Goal: Information Seeking & Learning: Learn about a topic

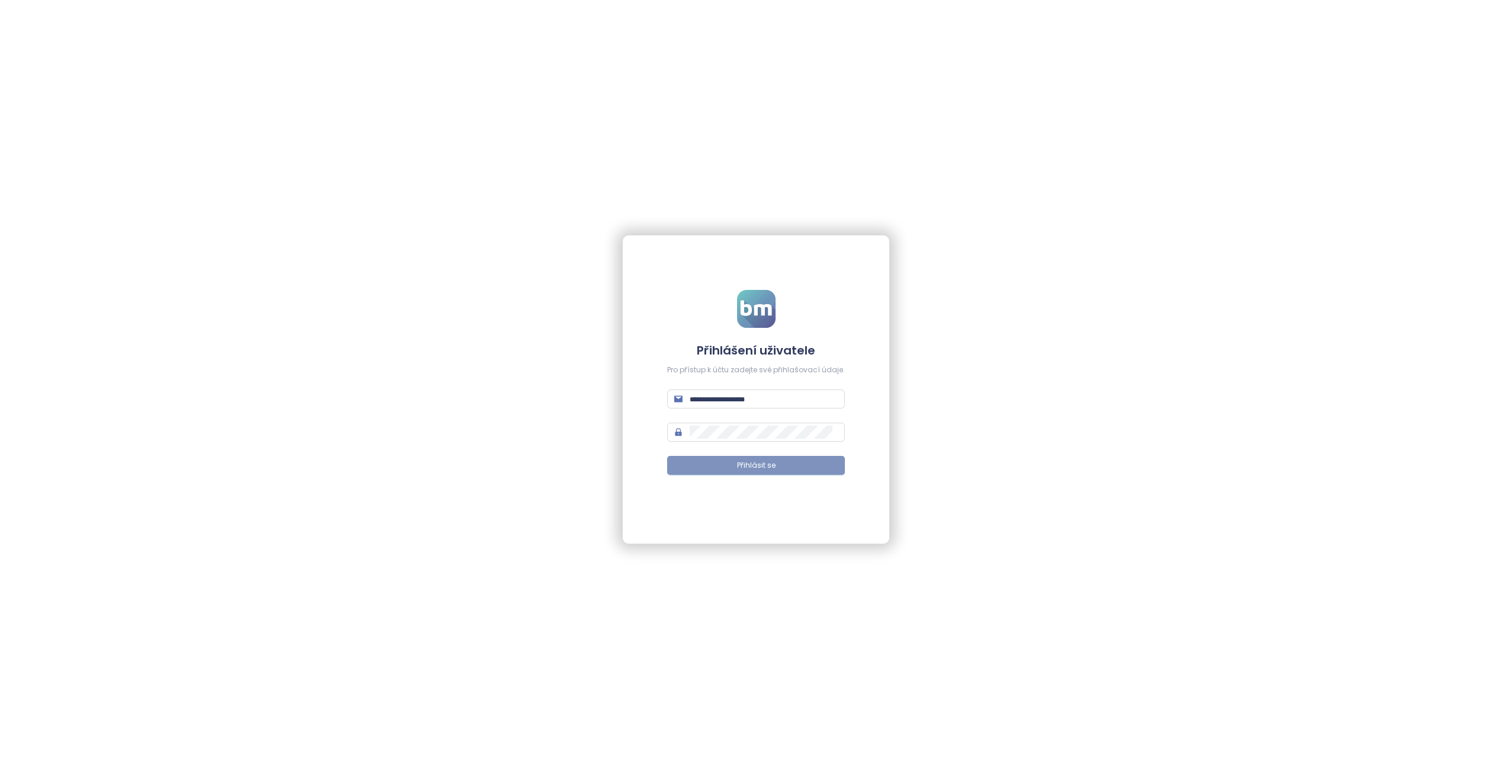
type input "**********"
click at [733, 465] on button "Přihlásit se" at bounding box center [756, 465] width 178 height 19
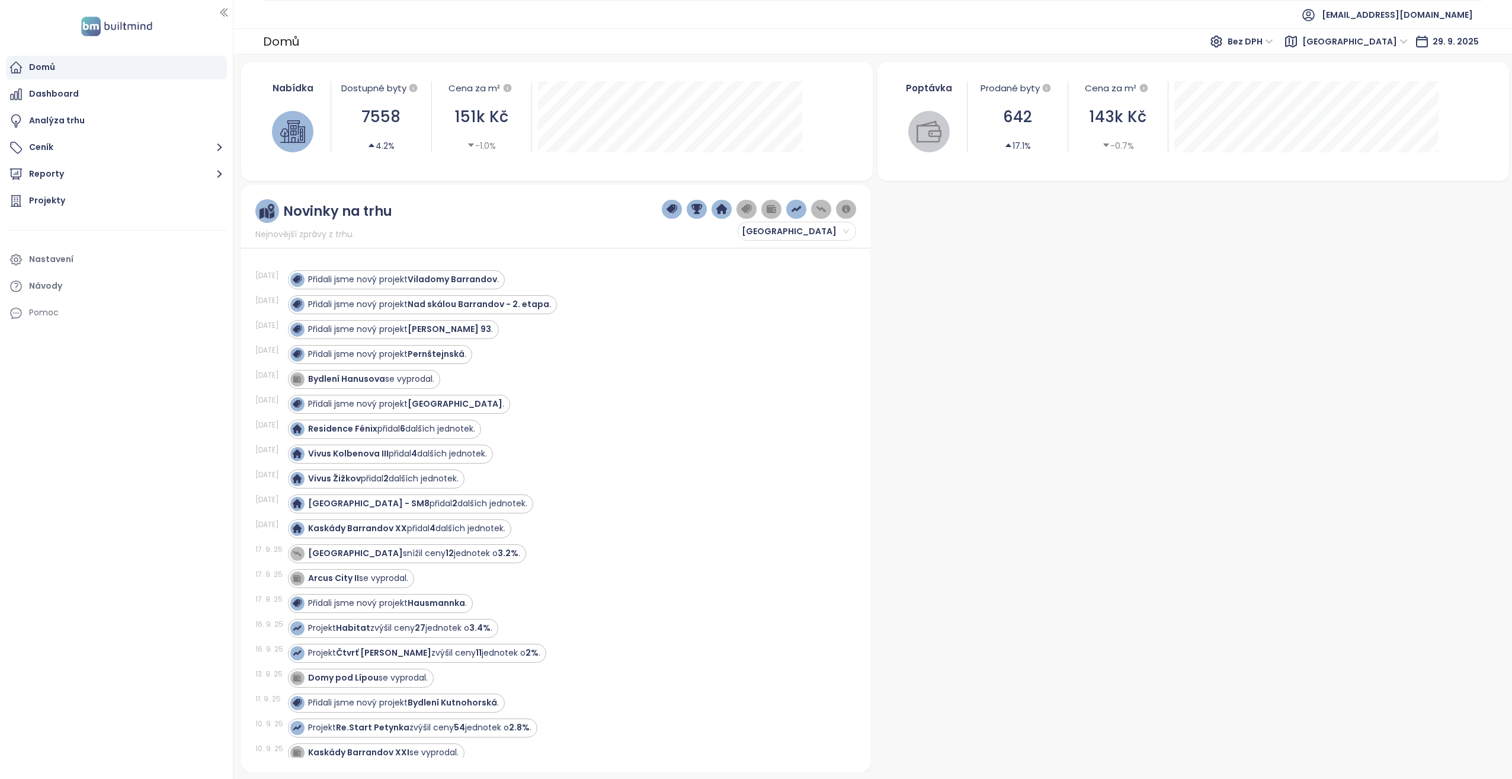
click at [1053, 325] on div at bounding box center [1190, 478] width 630 height 587
click at [446, 276] on strong "Viladomy Barrandov" at bounding box center [452, 279] width 89 height 12
click at [81, 197] on div "Projekty" at bounding box center [116, 201] width 221 height 24
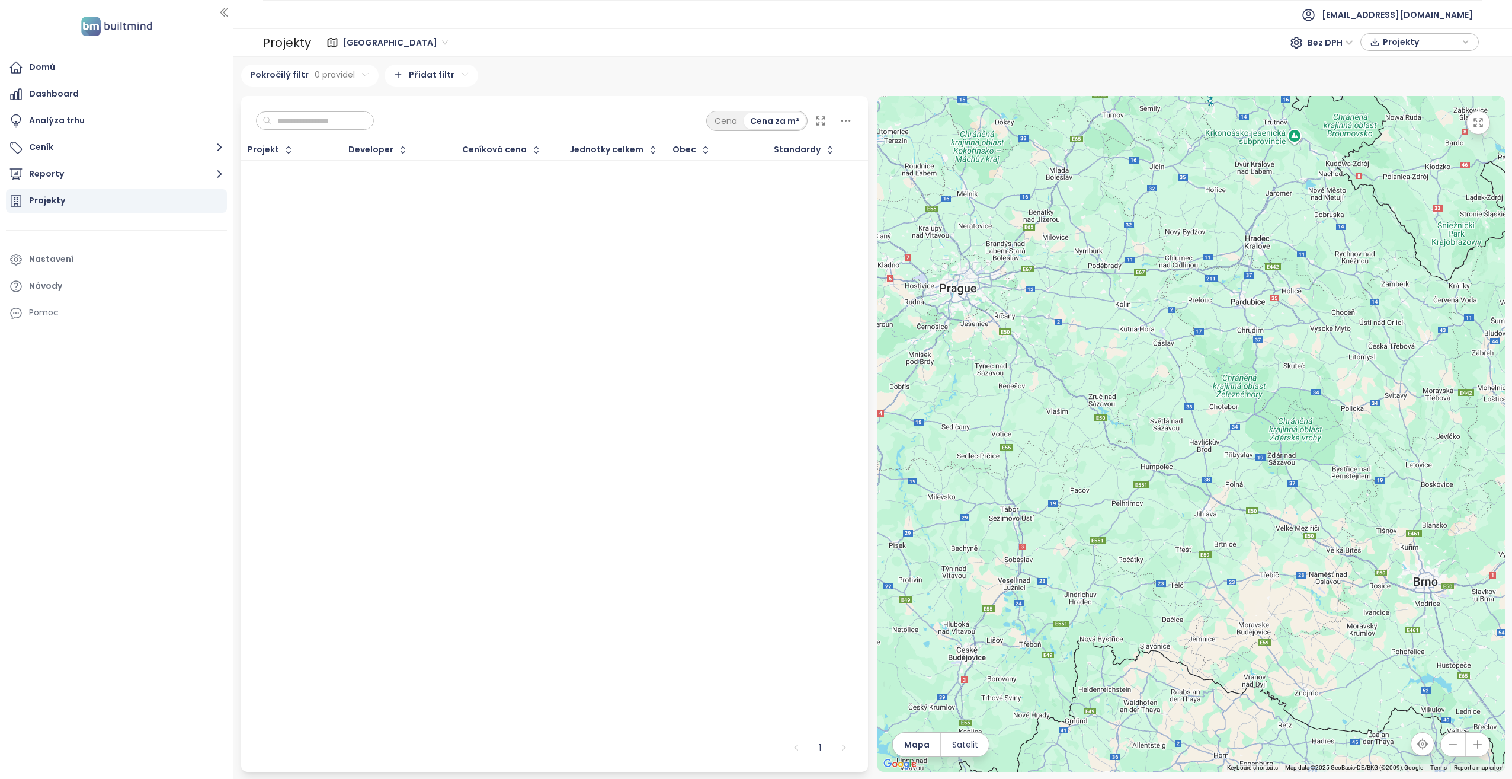
click at [420, 84] on html "Domů Dashboard Analýza trhu Ceník Reporty Projekty Nastavení Návody Pomoc akviz…" at bounding box center [756, 389] width 1512 height 779
click at [395, 116] on span "Developer" at bounding box center [425, 116] width 119 height 17
click at [417, 108] on html "Domů Dashboard Analýza trhu Ceník Reporty Projekty Nastavení Návody Pomoc akviz…" at bounding box center [756, 389] width 1512 height 779
click at [412, 126] on span "je" at bounding box center [425, 128] width 66 height 17
click at [400, 126] on html "Domů Dashboard Analýza trhu Ceník Reporty Projekty Nastavení Návody Pomoc akviz…" at bounding box center [756, 389] width 1512 height 779
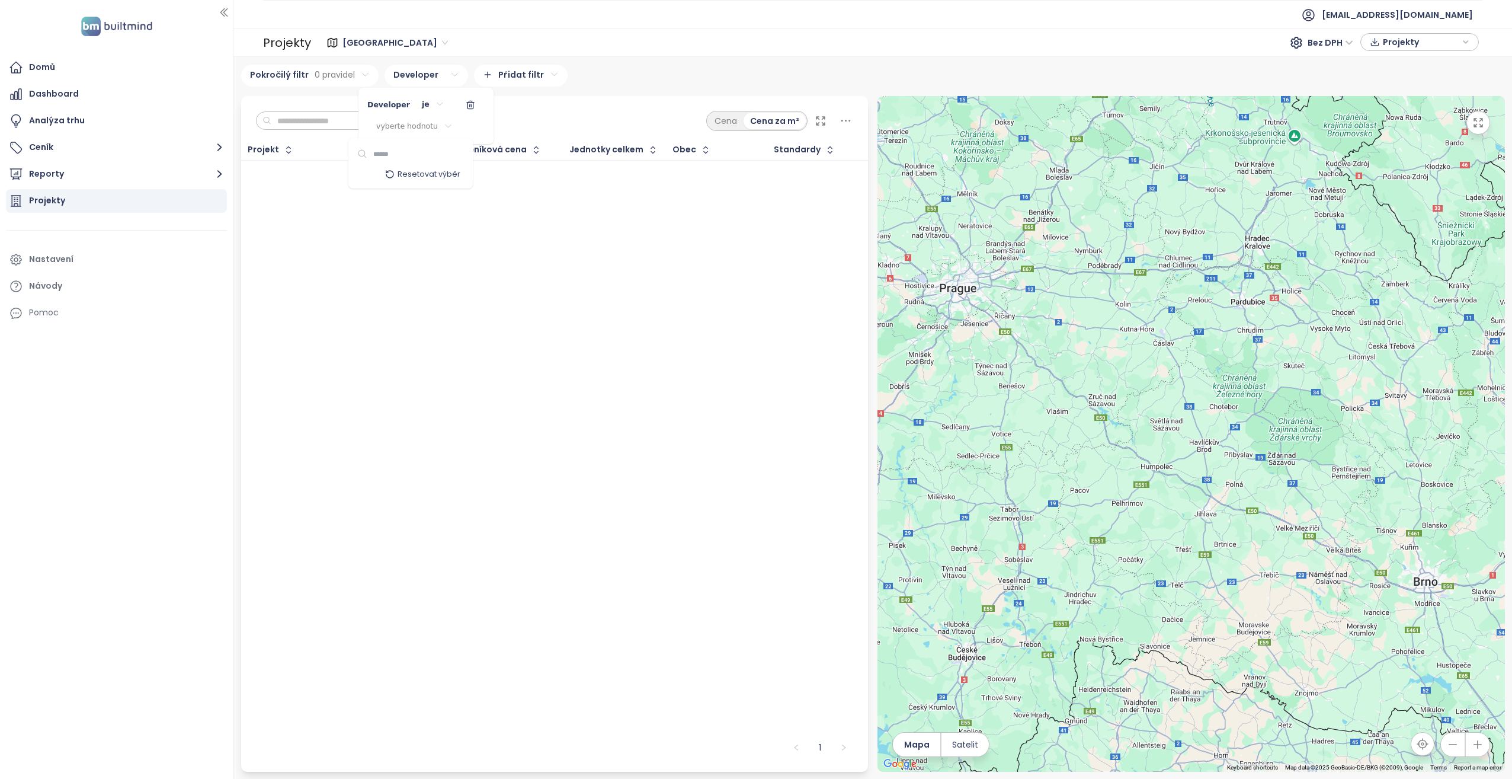
click at [401, 174] on span "Resetovat výběr" at bounding box center [429, 174] width 63 height 11
click at [391, 175] on icon "button" at bounding box center [389, 173] width 9 height 9
click at [408, 122] on html "Domů Dashboard Analýza trhu Ceník Reporty Projekty Nastavení Návody Pomoc akviz…" at bounding box center [756, 389] width 1512 height 779
click at [401, 127] on html "Domů Dashboard Analýza trhu Ceník Reporty Projekty Nastavení Návody Pomoc akviz…" at bounding box center [756, 389] width 1512 height 779
click at [398, 152] on input at bounding box center [407, 154] width 81 height 17
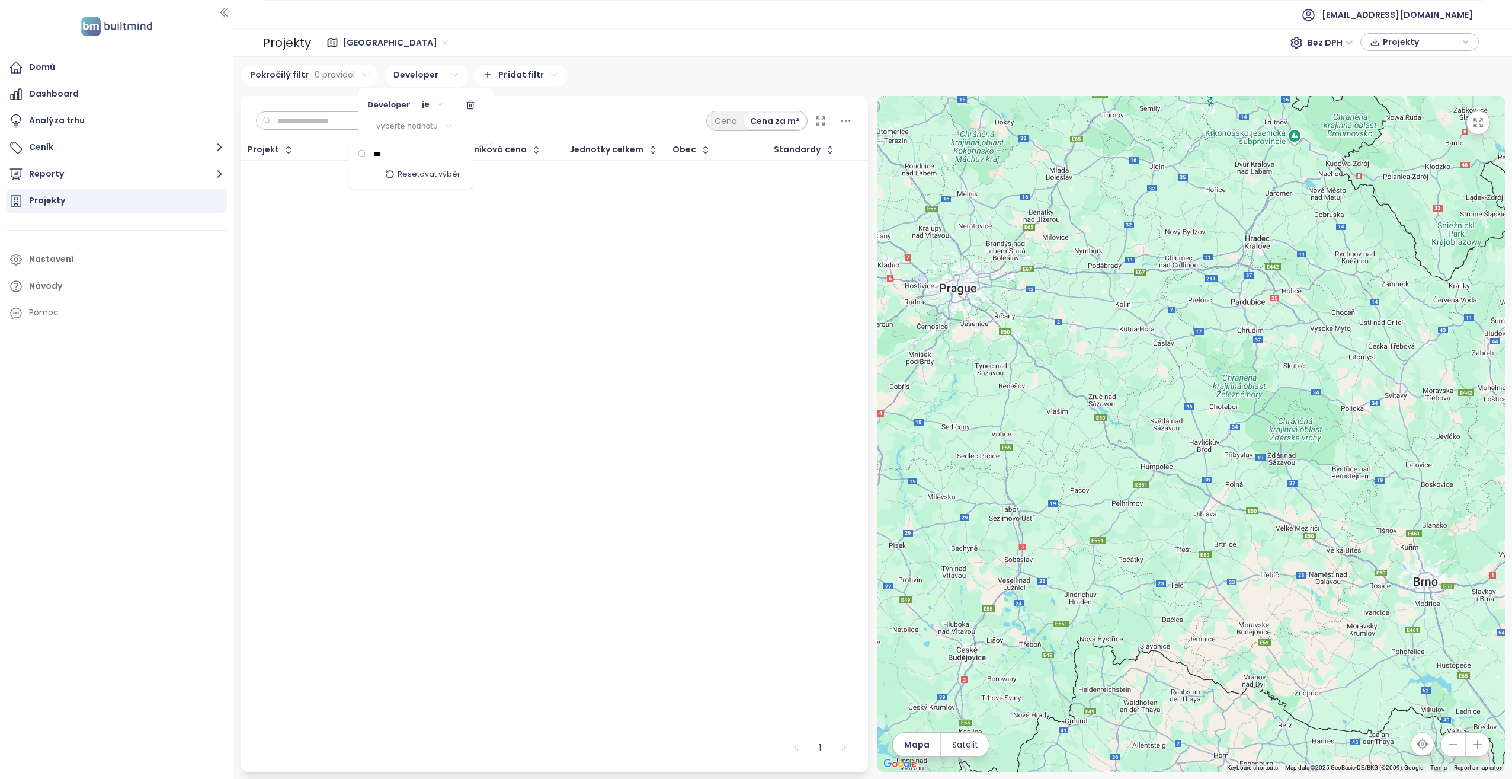
type input "***"
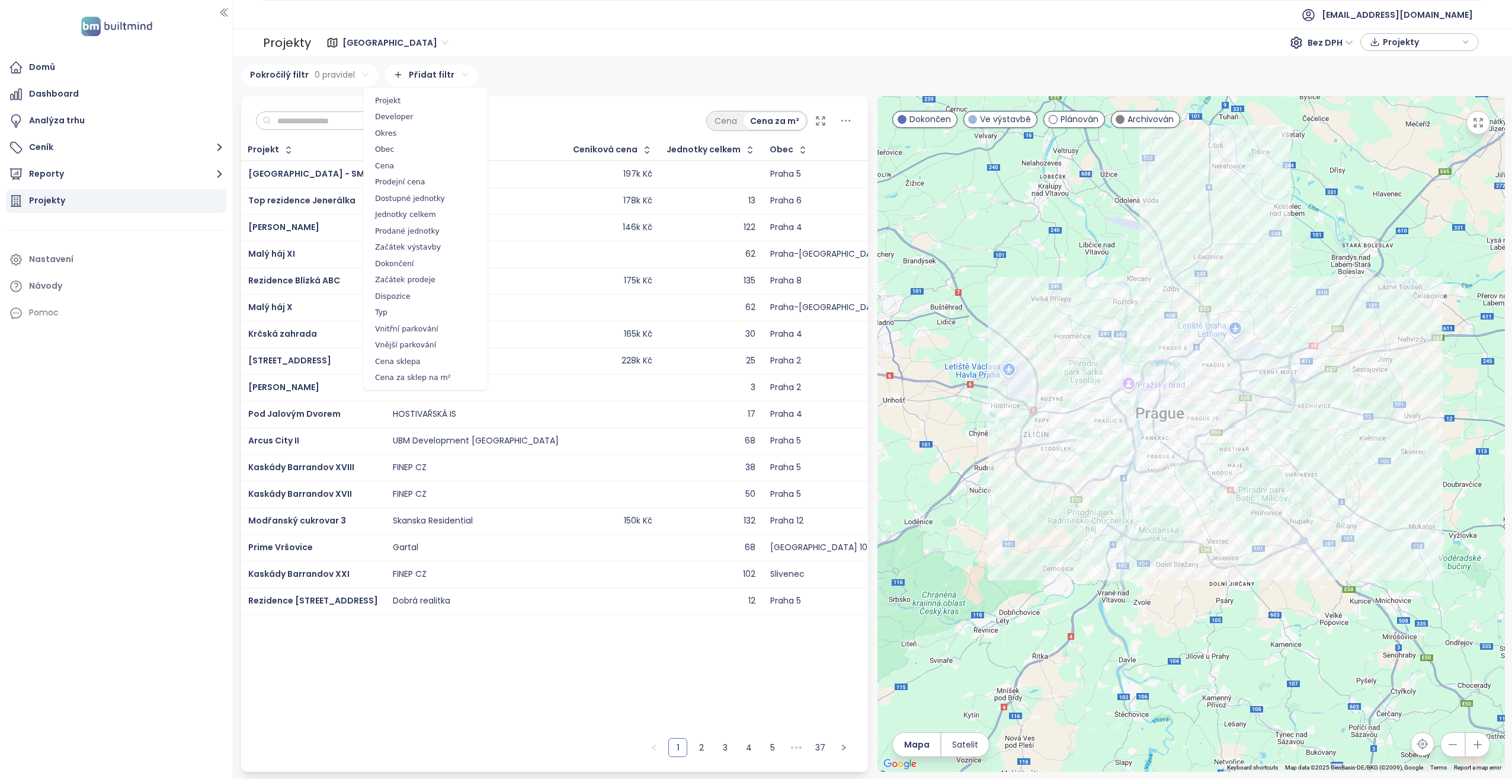
click at [428, 71] on html "Domů Dashboard Analýza trhu Ceník Reporty Projekty Nastavení Návody Pomoc akviz…" at bounding box center [756, 389] width 1512 height 779
click at [417, 110] on span "Developer" at bounding box center [425, 116] width 119 height 17
click at [432, 103] on html "Domů Dashboard Analýza trhu Ceník Reporty Projekty Nastavení Návody Pomoc akviz…" at bounding box center [756, 389] width 1512 height 779
click at [421, 127] on span "je" at bounding box center [425, 128] width 66 height 17
click at [396, 126] on html "Domů Dashboard Analýza trhu Ceník Reporty Projekty Nastavení Návody Pomoc akviz…" at bounding box center [756, 389] width 1512 height 779
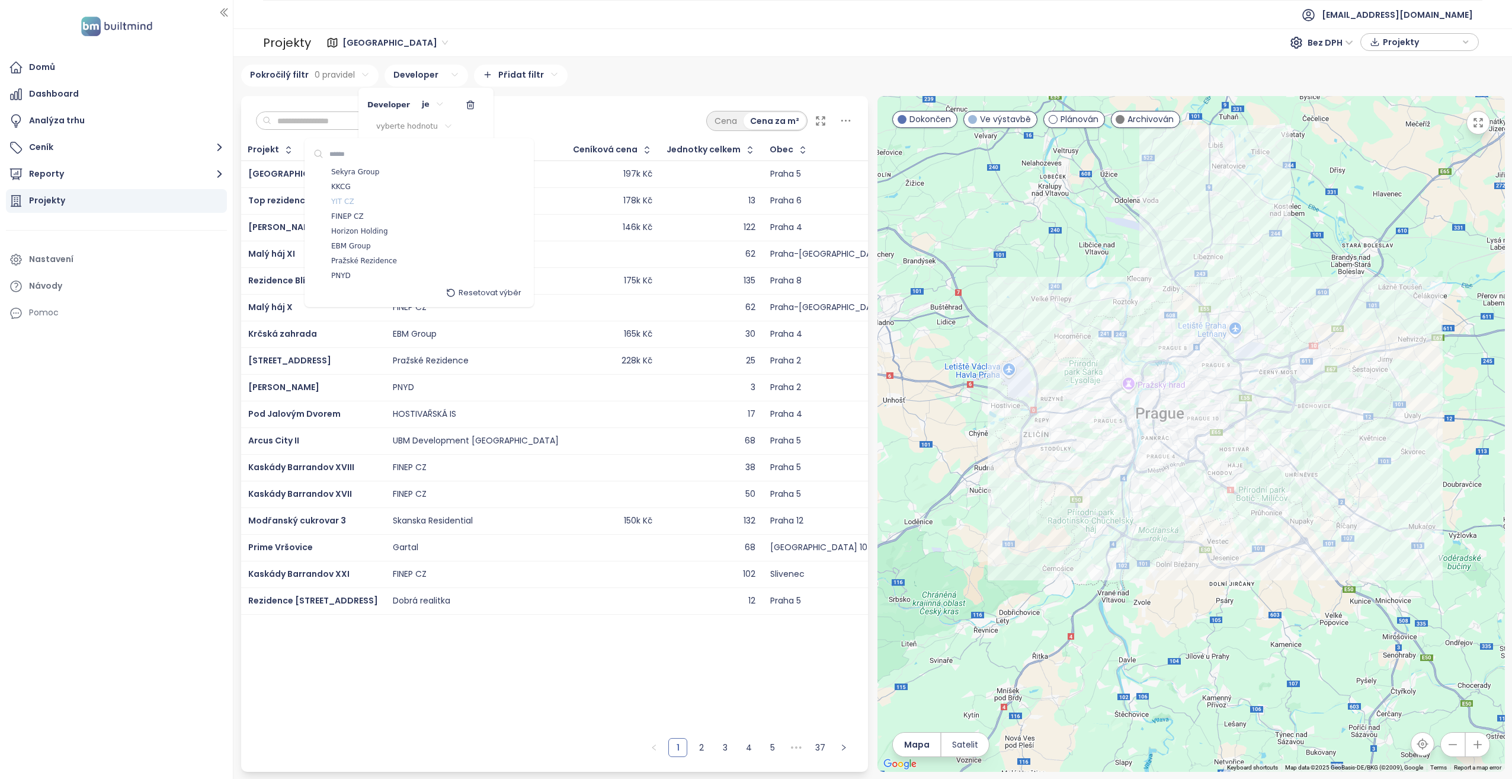
click at [337, 199] on span "YIT CZ" at bounding box center [342, 202] width 23 height 12
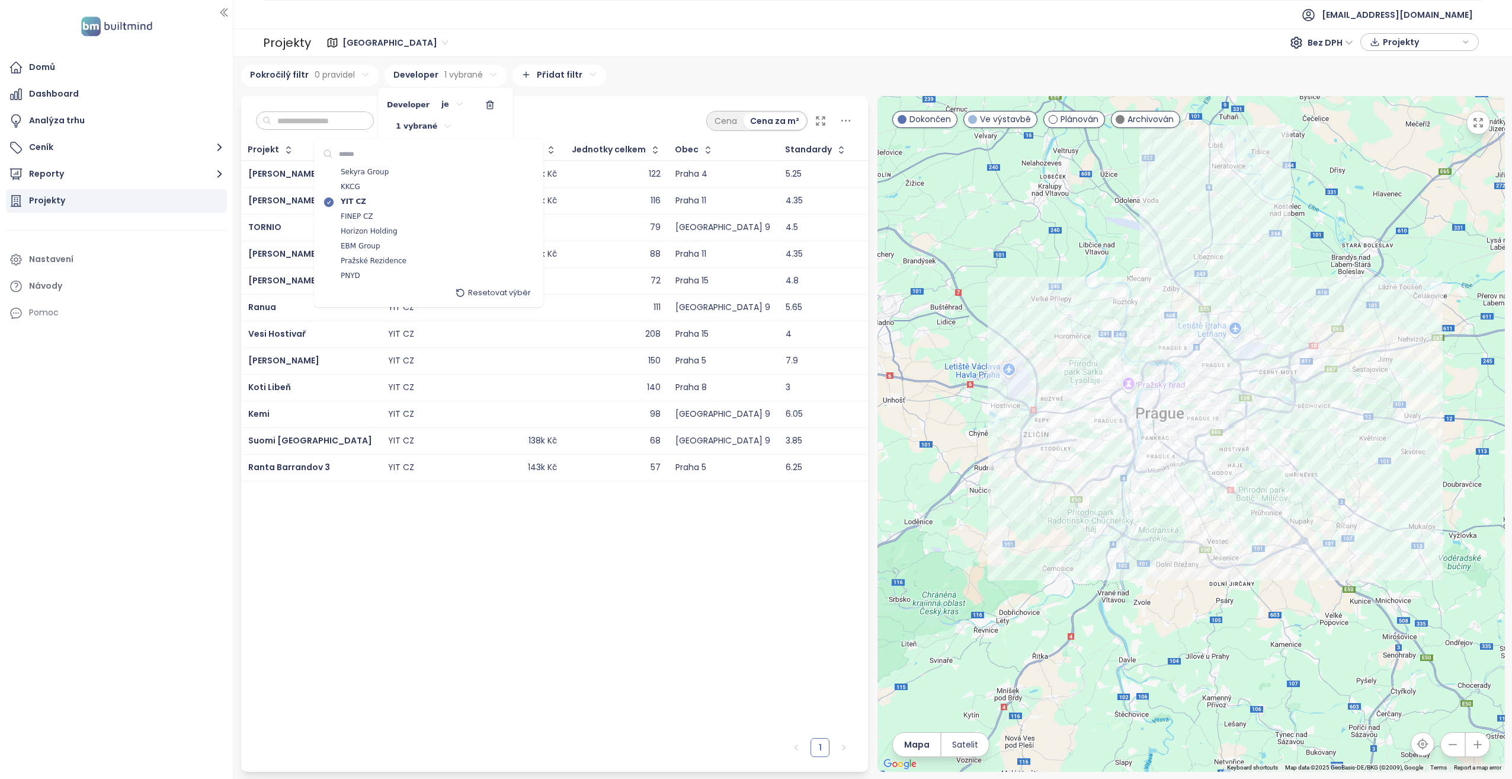
click at [385, 579] on html "Domů Dashboard Analýza trhu Ceník Reporty Projekty Nastavení Návody Pomoc akviz…" at bounding box center [756, 389] width 1512 height 779
click at [307, 465] on html "Domů Dashboard Analýza trhu Ceník Reporty Projekty Nastavení Návody Pomoc akviz…" at bounding box center [756, 389] width 1512 height 779
click at [307, 465] on span "Ranta Barrandov 3" at bounding box center [289, 467] width 82 height 12
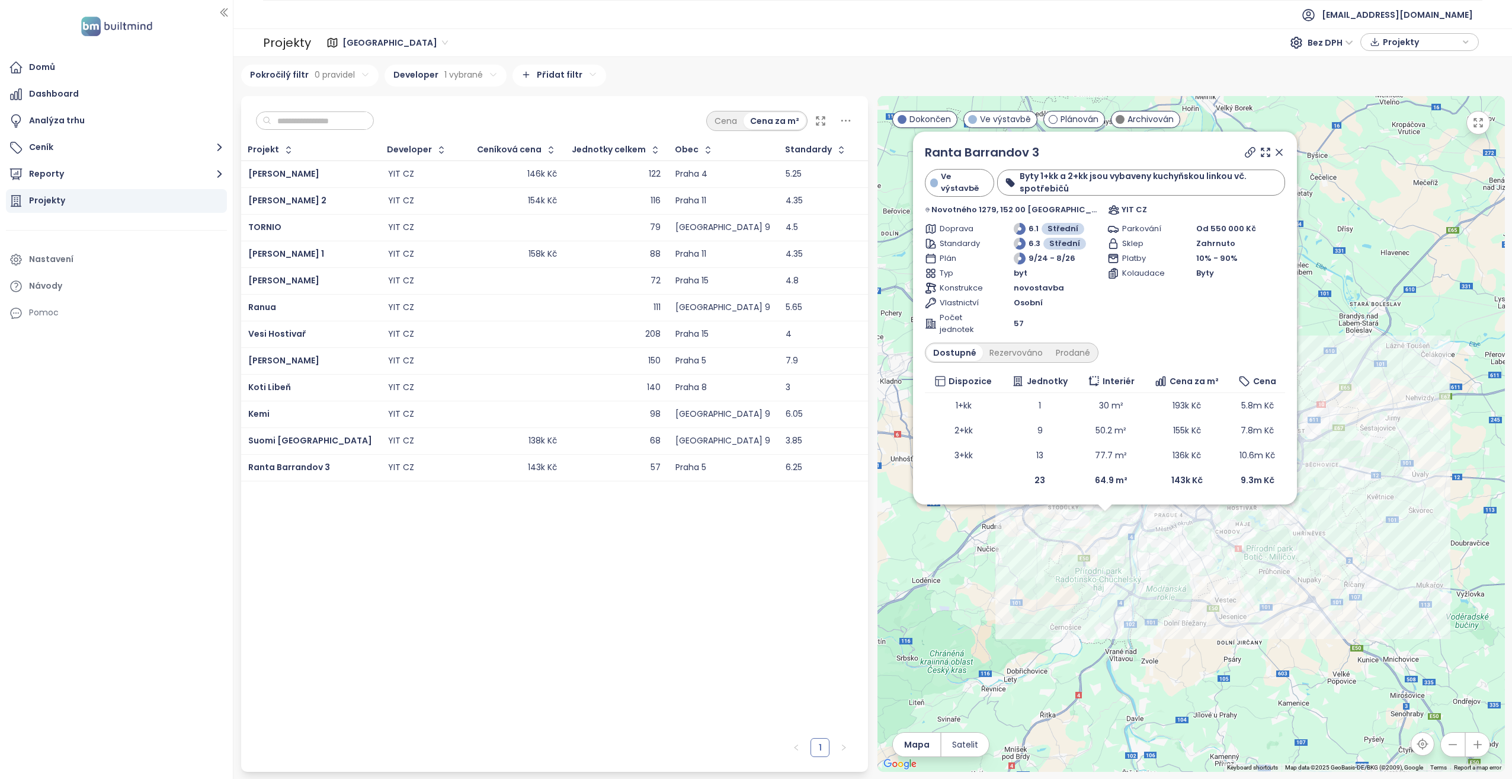
click at [299, 121] on input "text" at bounding box center [319, 121] width 96 height 18
click at [481, 71] on html "Domů Dashboard Analýza trhu Ceník Reporty Projekty Nastavení Návody Pomoc akviz…" at bounding box center [756, 389] width 1512 height 779
click at [488, 103] on button "button" at bounding box center [490, 104] width 28 height 19
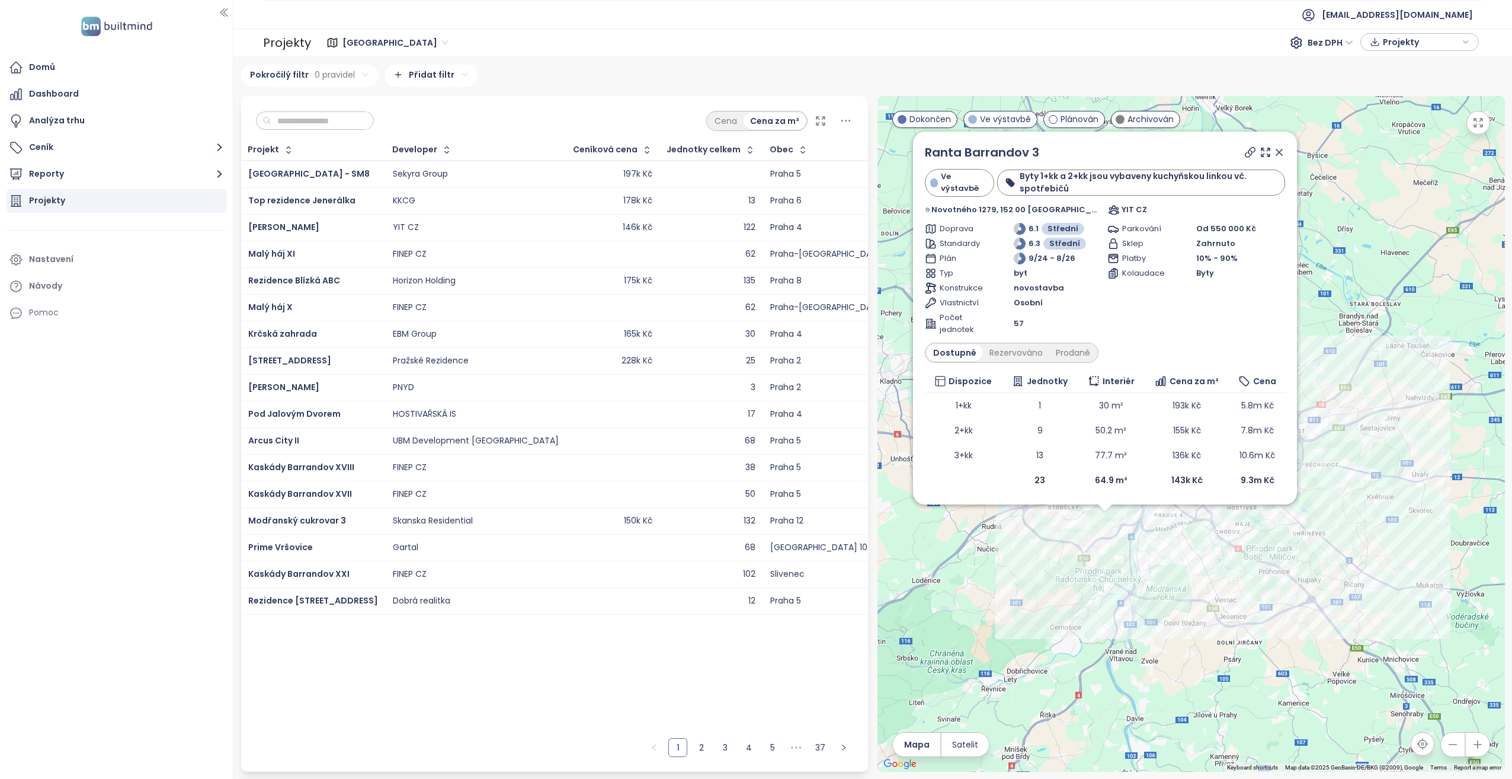
drag, startPoint x: 329, startPoint y: 119, endPoint x: 322, endPoint y: 124, distance: 8.4
click at [325, 124] on input "text" at bounding box center [319, 121] width 96 height 18
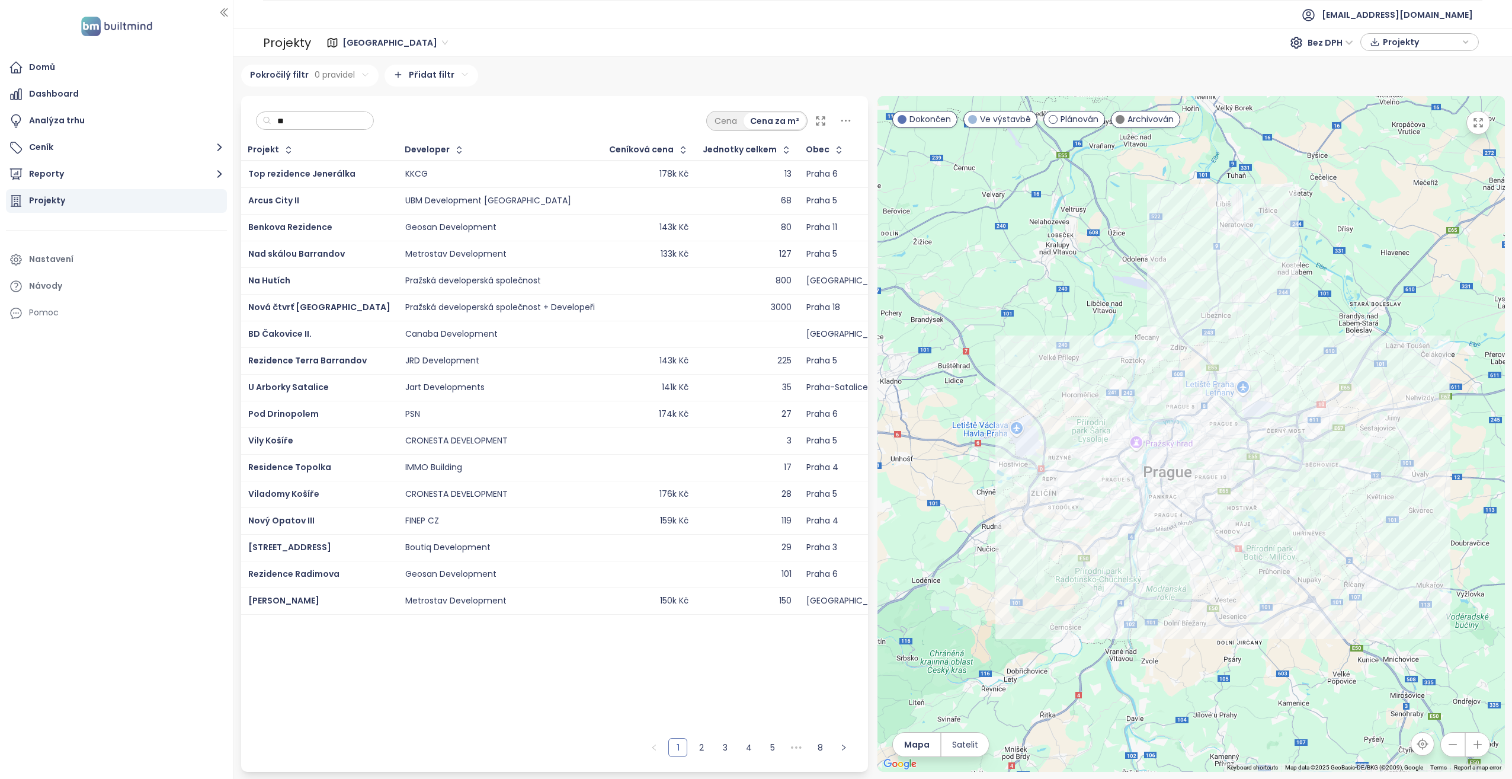
type input "*"
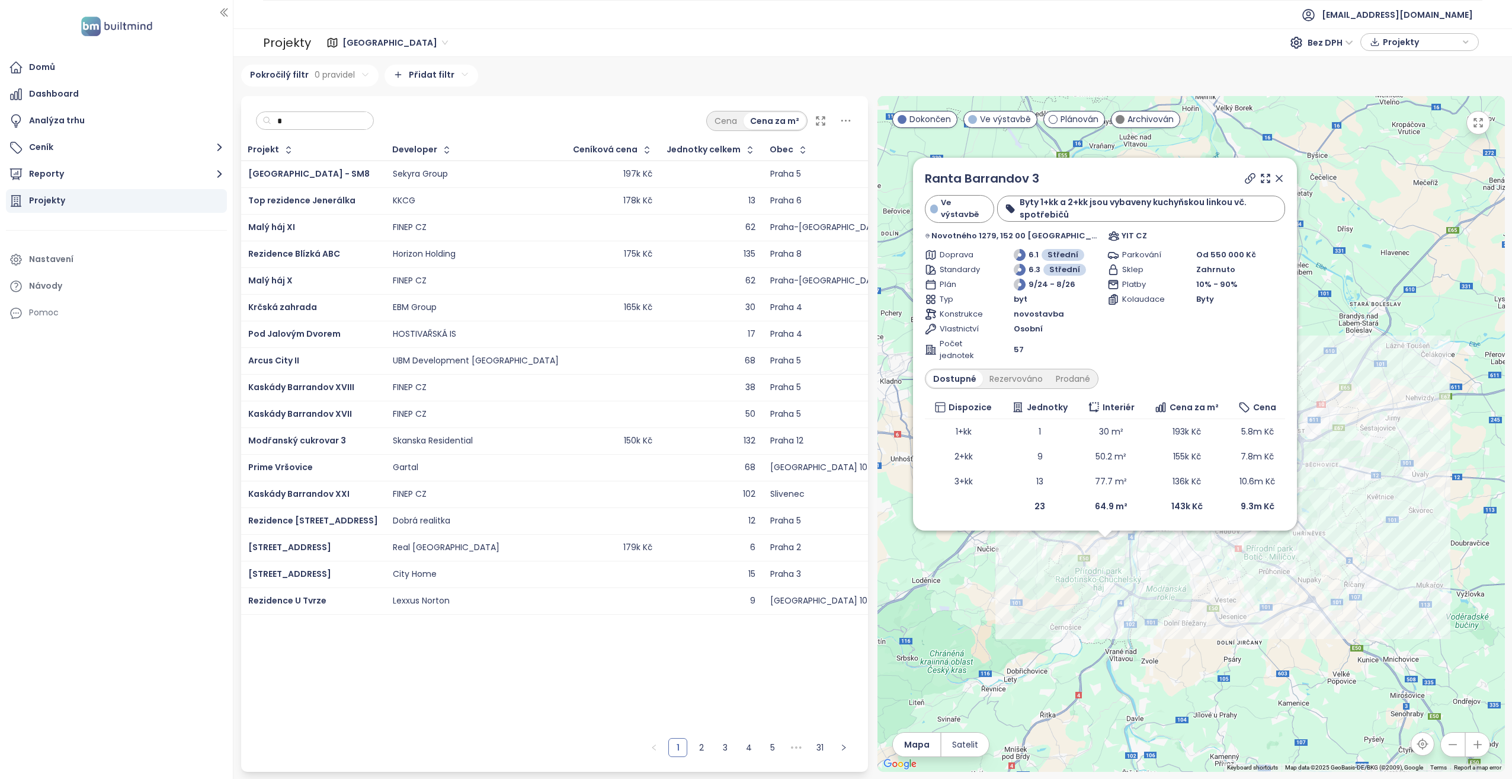
click at [333, 123] on input "*" at bounding box center [319, 121] width 96 height 18
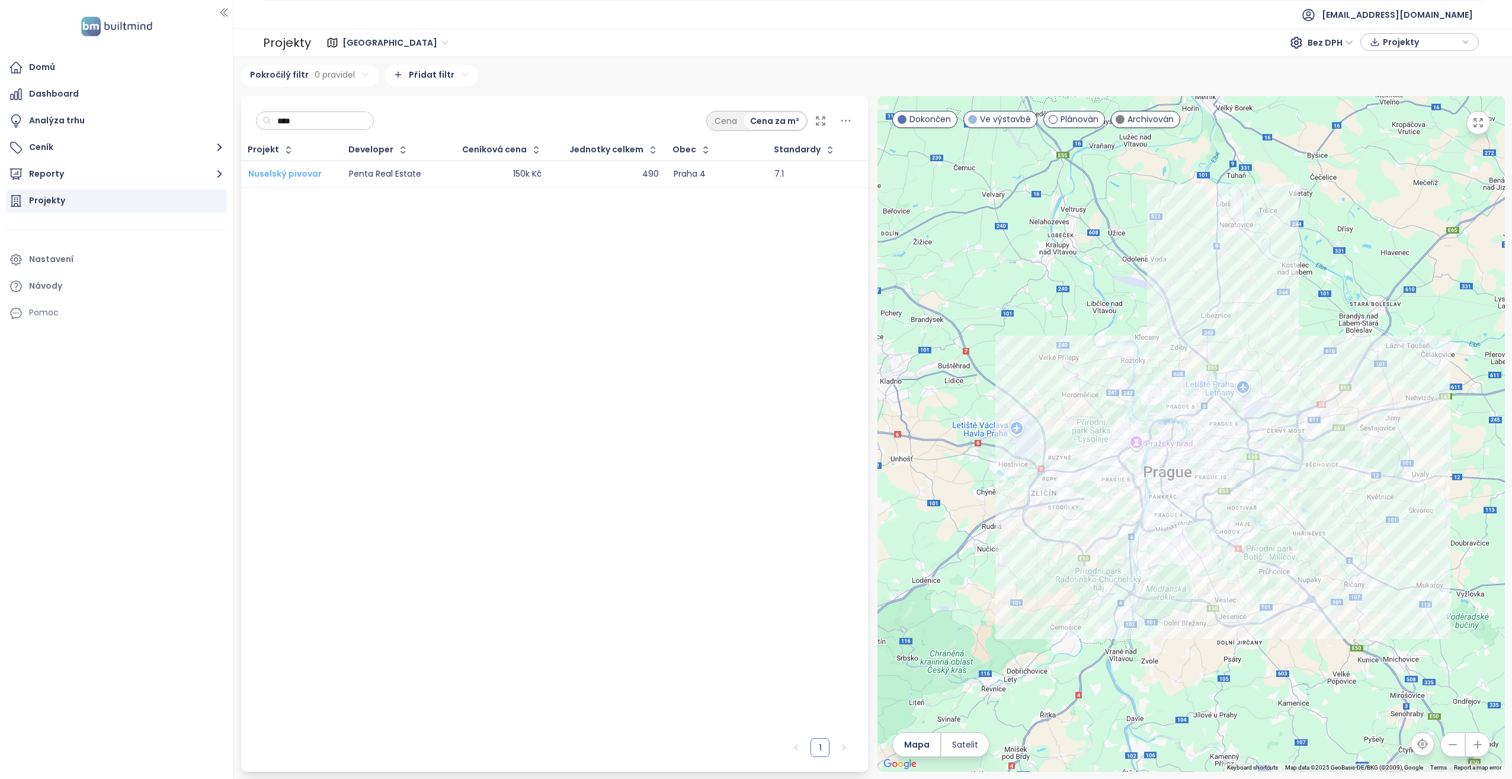
type input "****"
click at [294, 173] on span "Nuselský pivovar" at bounding box center [284, 174] width 73 height 12
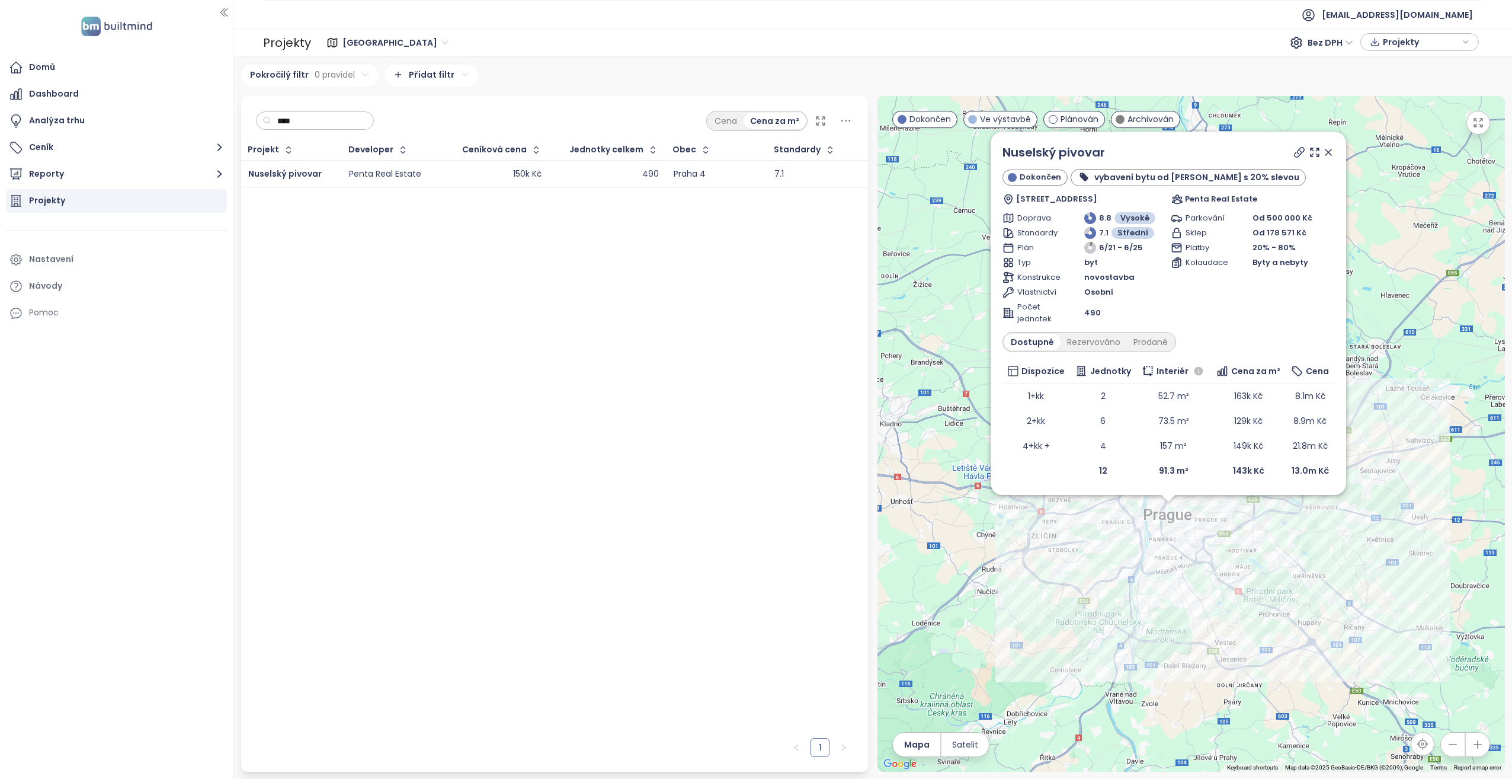
drag, startPoint x: 344, startPoint y: 122, endPoint x: 263, endPoint y: 124, distance: 81.2
click at [263, 124] on div "****" at bounding box center [315, 120] width 119 height 19
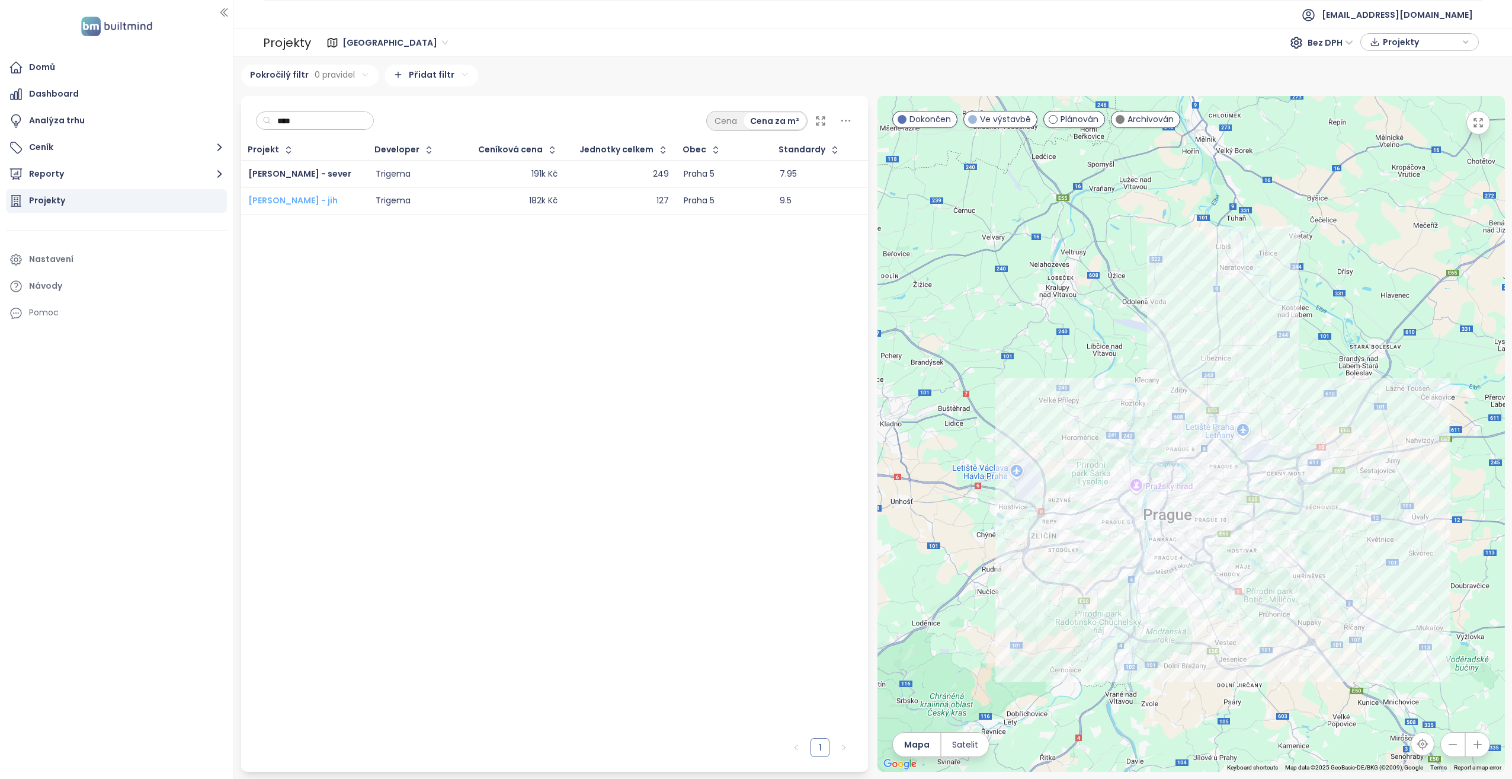
type input "****"
click at [279, 202] on span "Lihovar Smíchov - jih" at bounding box center [292, 200] width 89 height 12
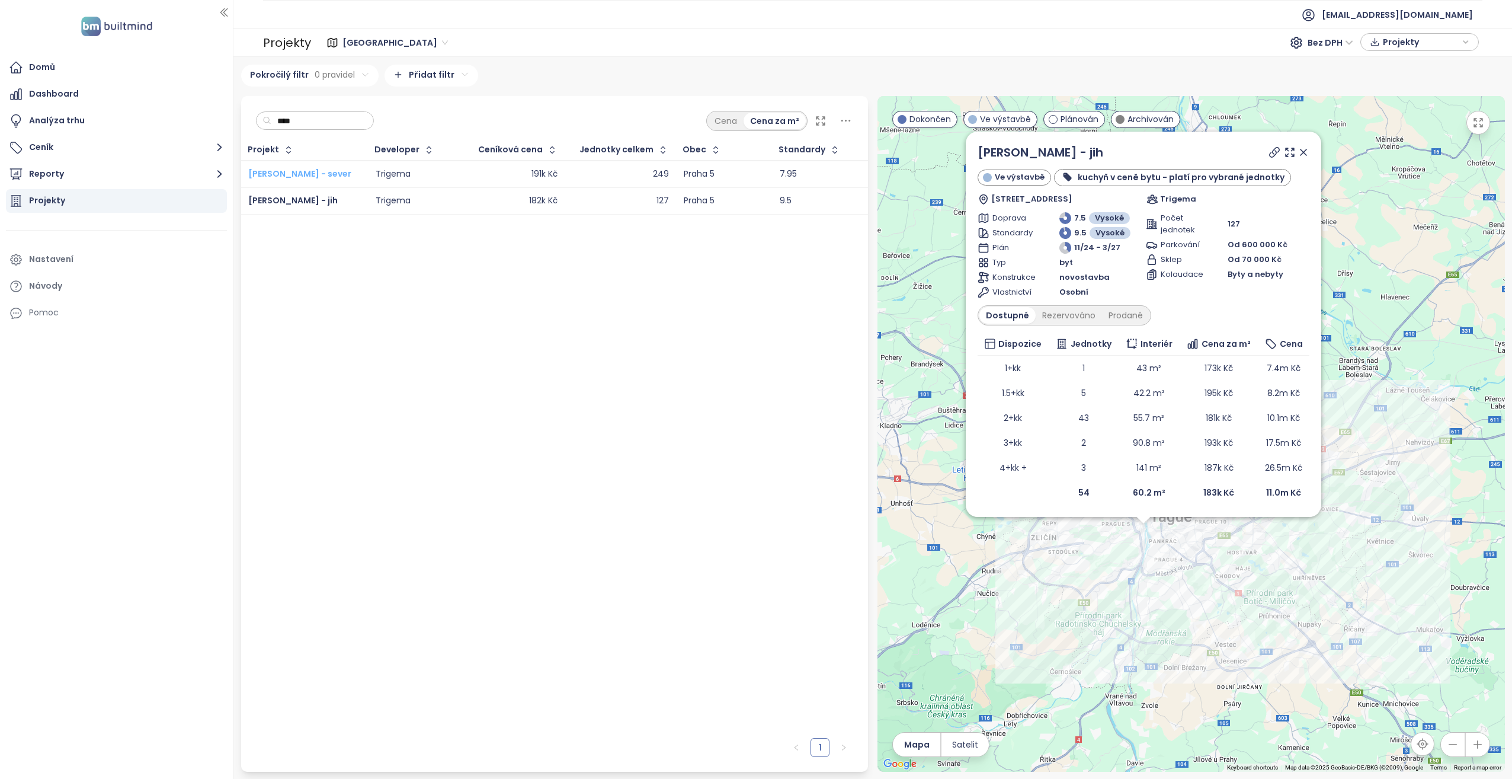
click at [308, 177] on span "[PERSON_NAME] - sever" at bounding box center [299, 174] width 103 height 12
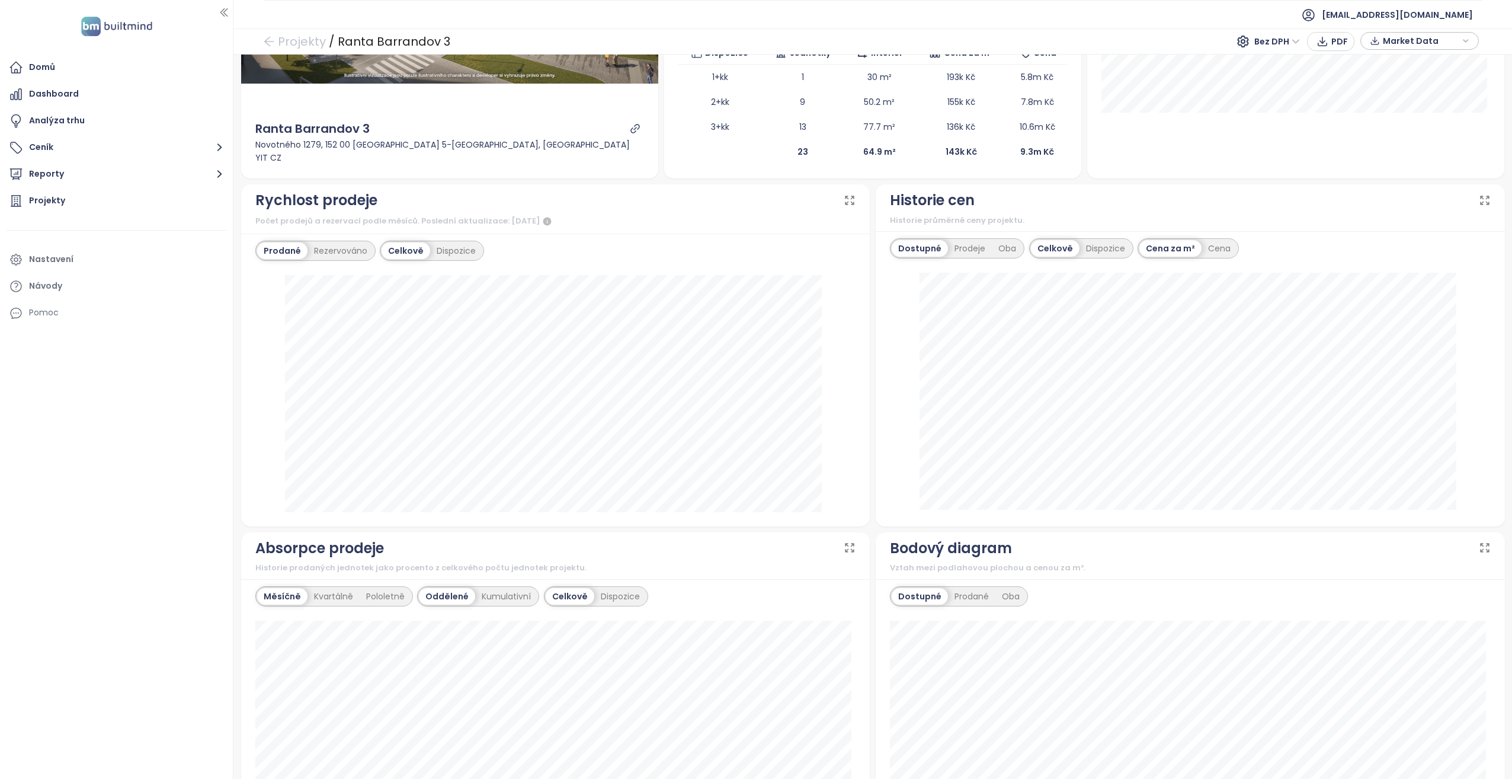
scroll to position [293, 0]
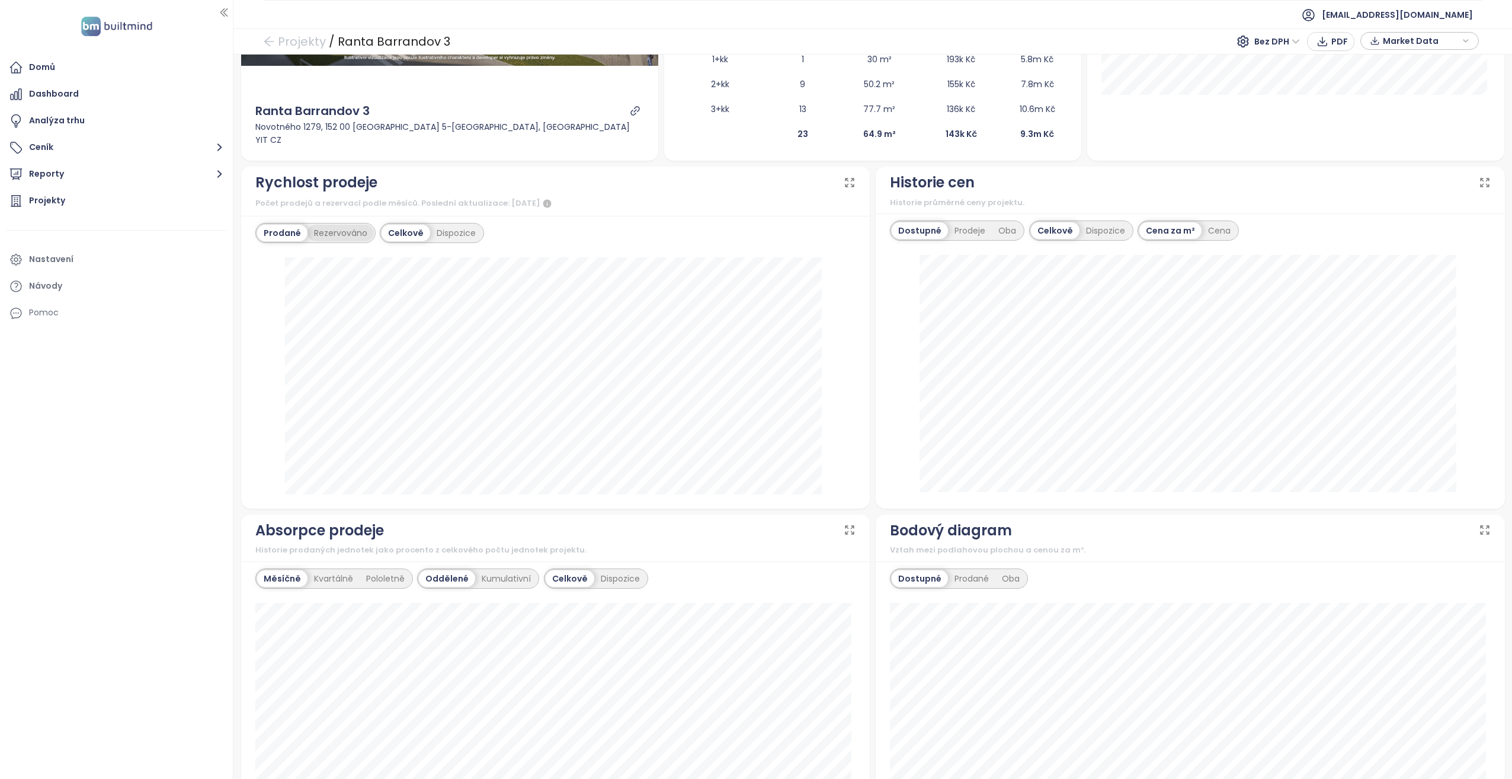
click at [346, 225] on div "Rezervováno" at bounding box center [341, 233] width 66 height 17
click at [292, 225] on div "Prodané" at bounding box center [280, 233] width 47 height 17
click at [450, 225] on div "Dispozice" at bounding box center [456, 233] width 52 height 17
click at [364, 225] on div "Rezervováno" at bounding box center [341, 233] width 66 height 17
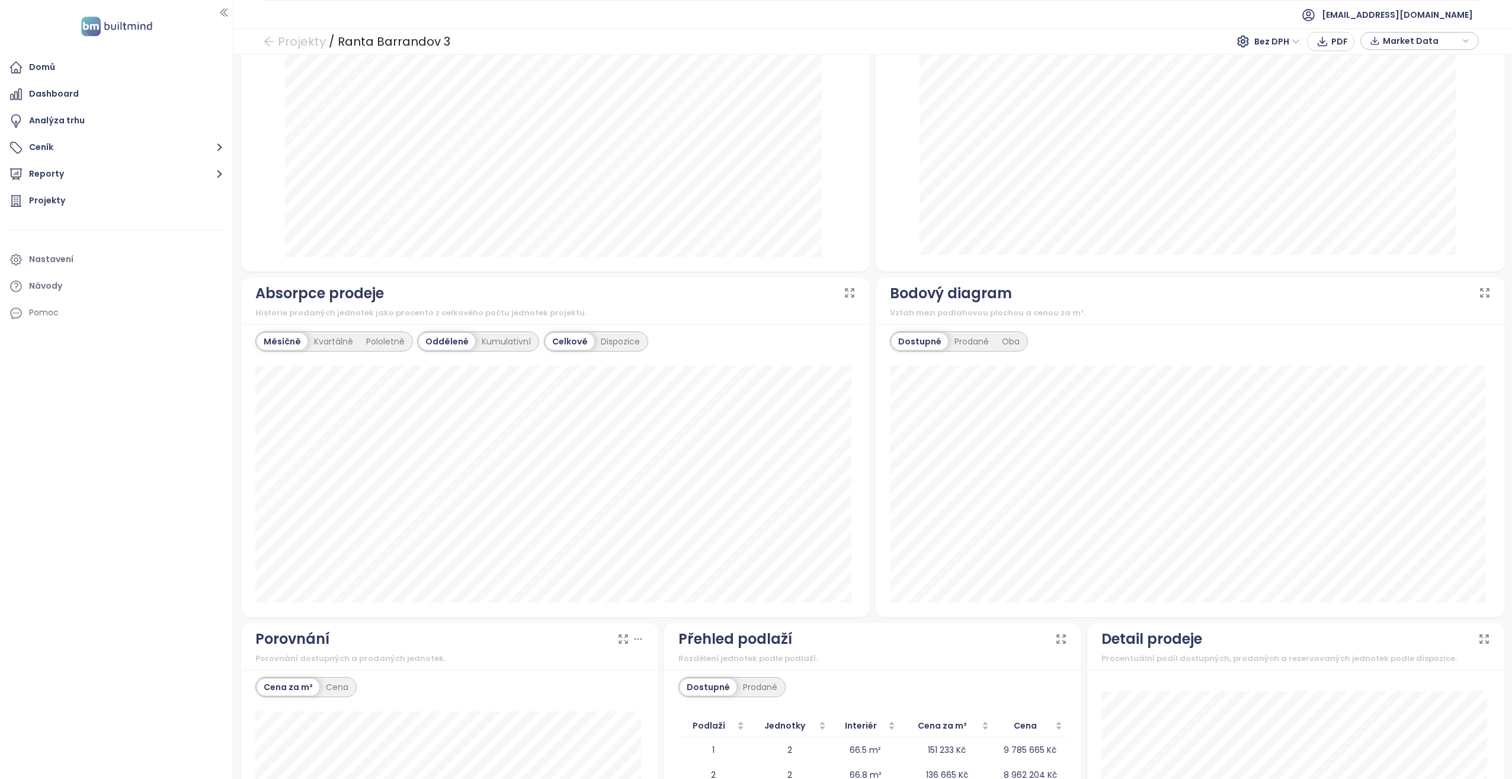
scroll to position [708, 0]
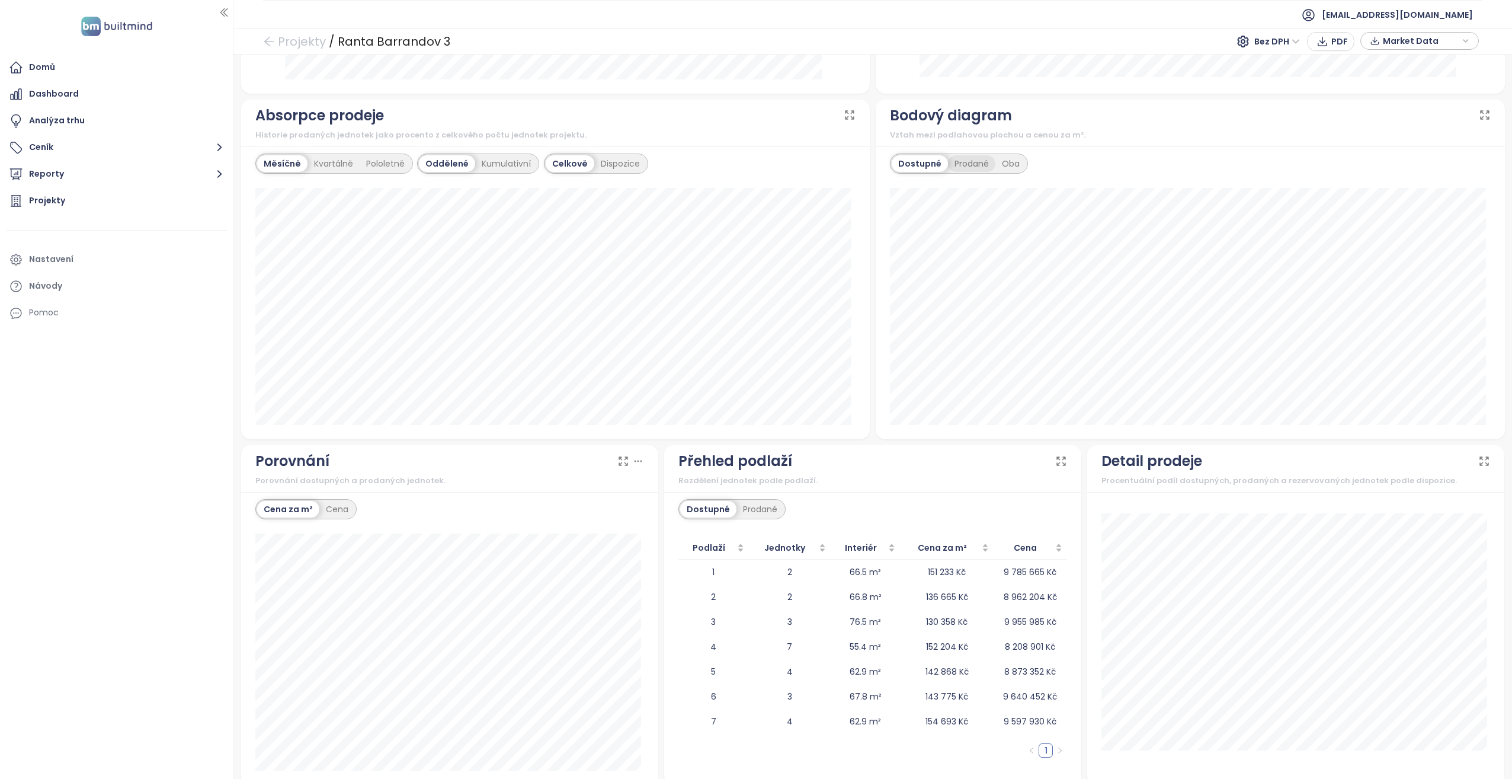
click at [958, 155] on div "Prodané" at bounding box center [971, 163] width 47 height 17
click at [1016, 155] on div "Oba" at bounding box center [1011, 163] width 31 height 17
click at [925, 155] on div "Dostupné" at bounding box center [918, 163] width 53 height 17
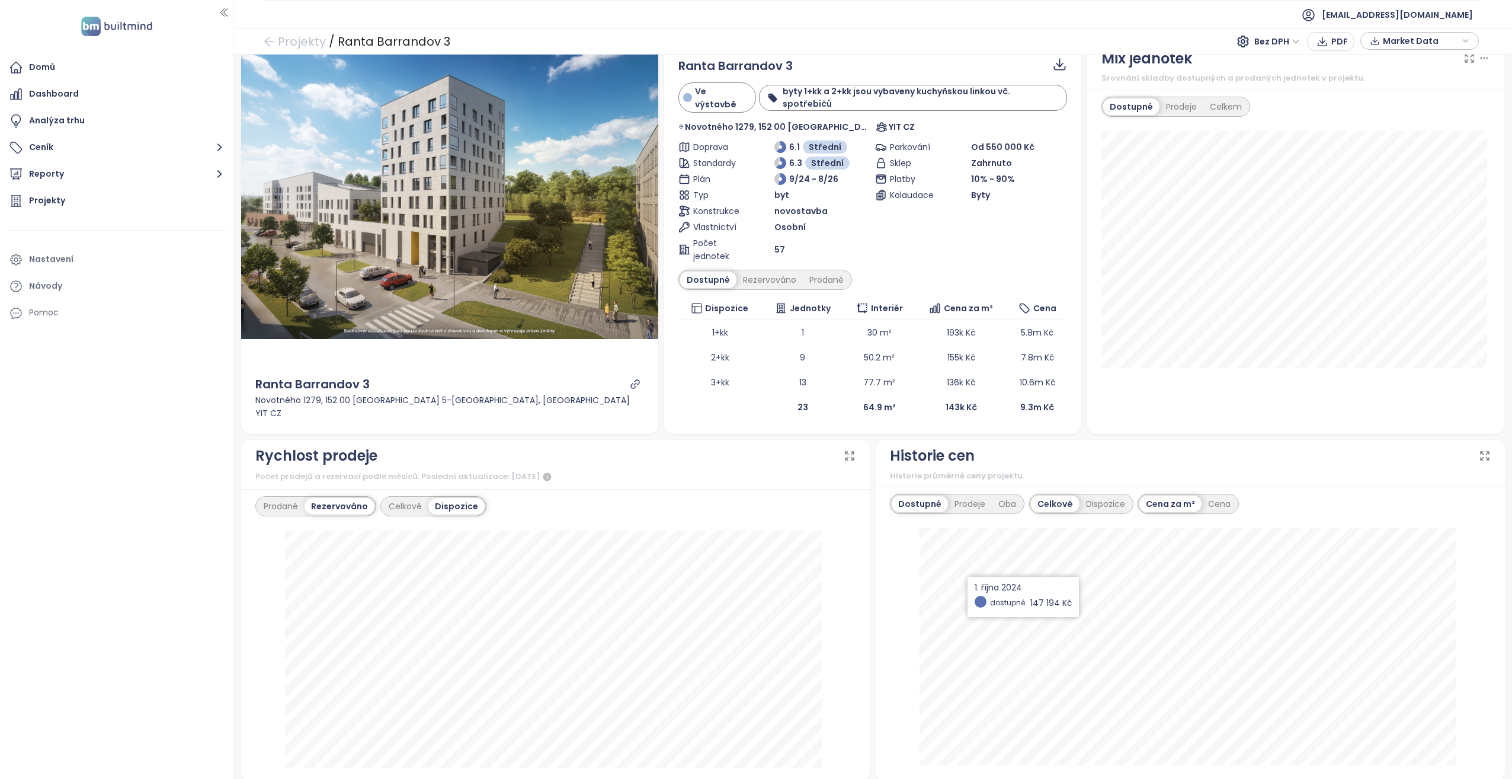
scroll to position [0, 0]
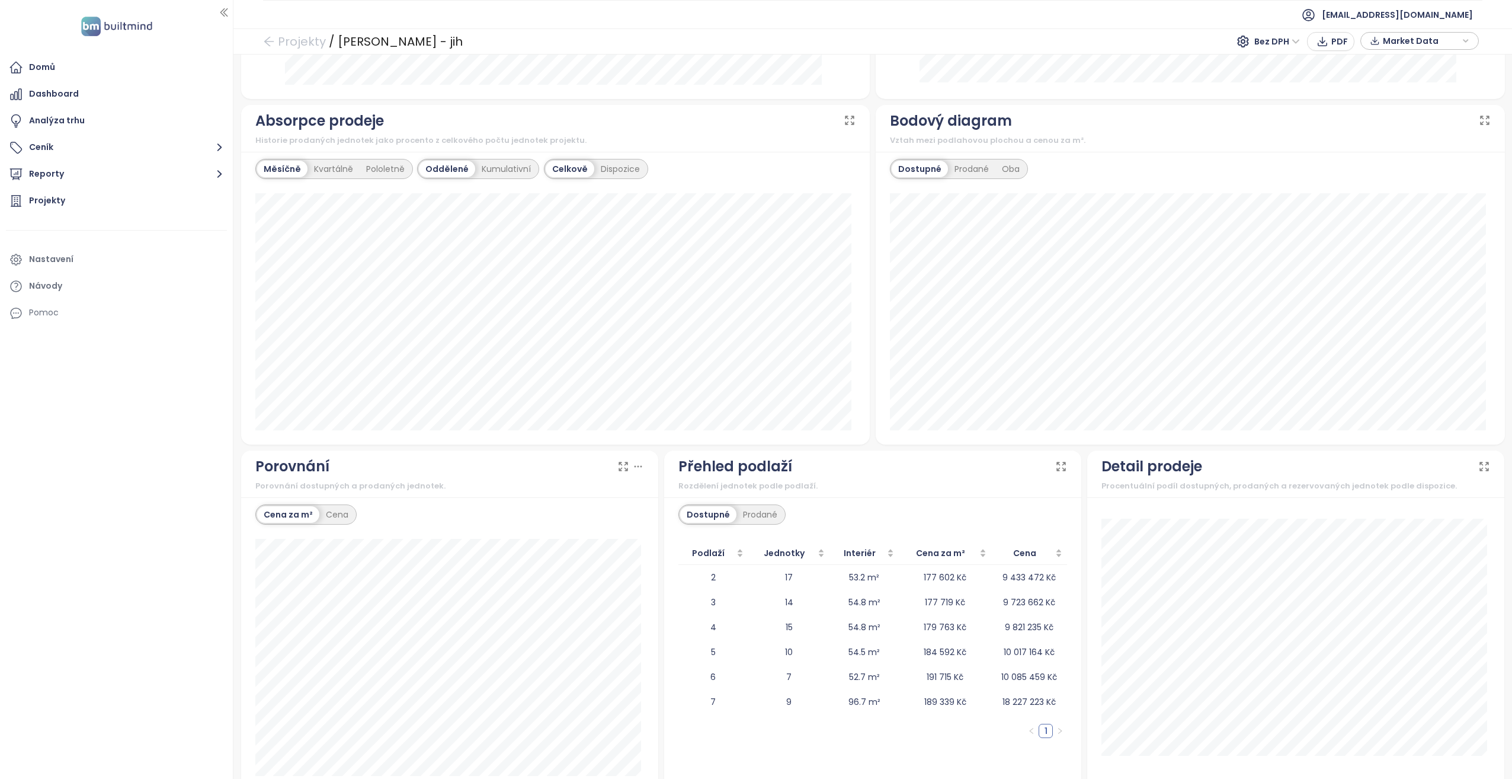
scroll to position [711, 0]
click at [974, 171] on div "Prodané" at bounding box center [971, 167] width 47 height 17
click at [907, 163] on div "Dostupné" at bounding box center [918, 167] width 53 height 17
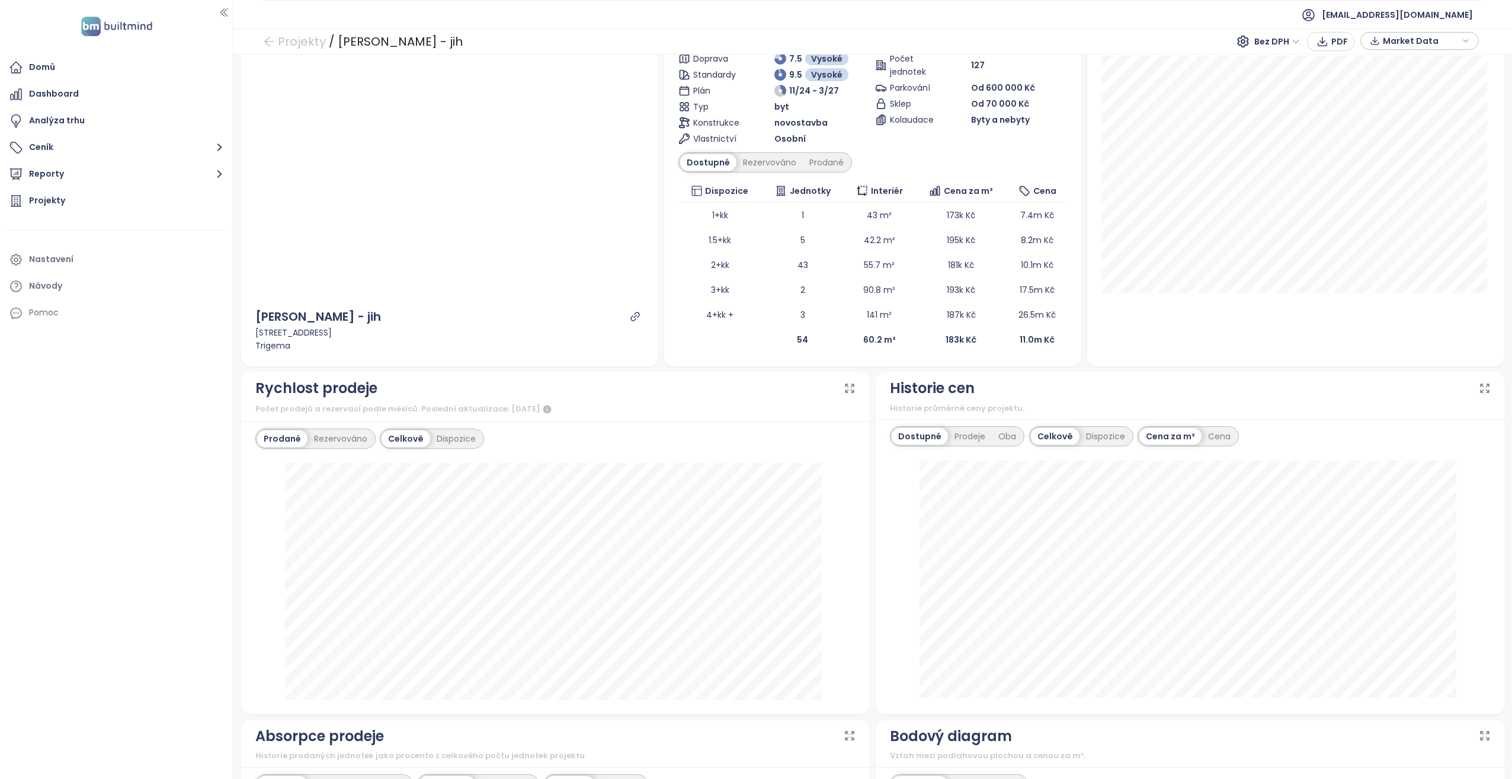
scroll to position [0, 0]
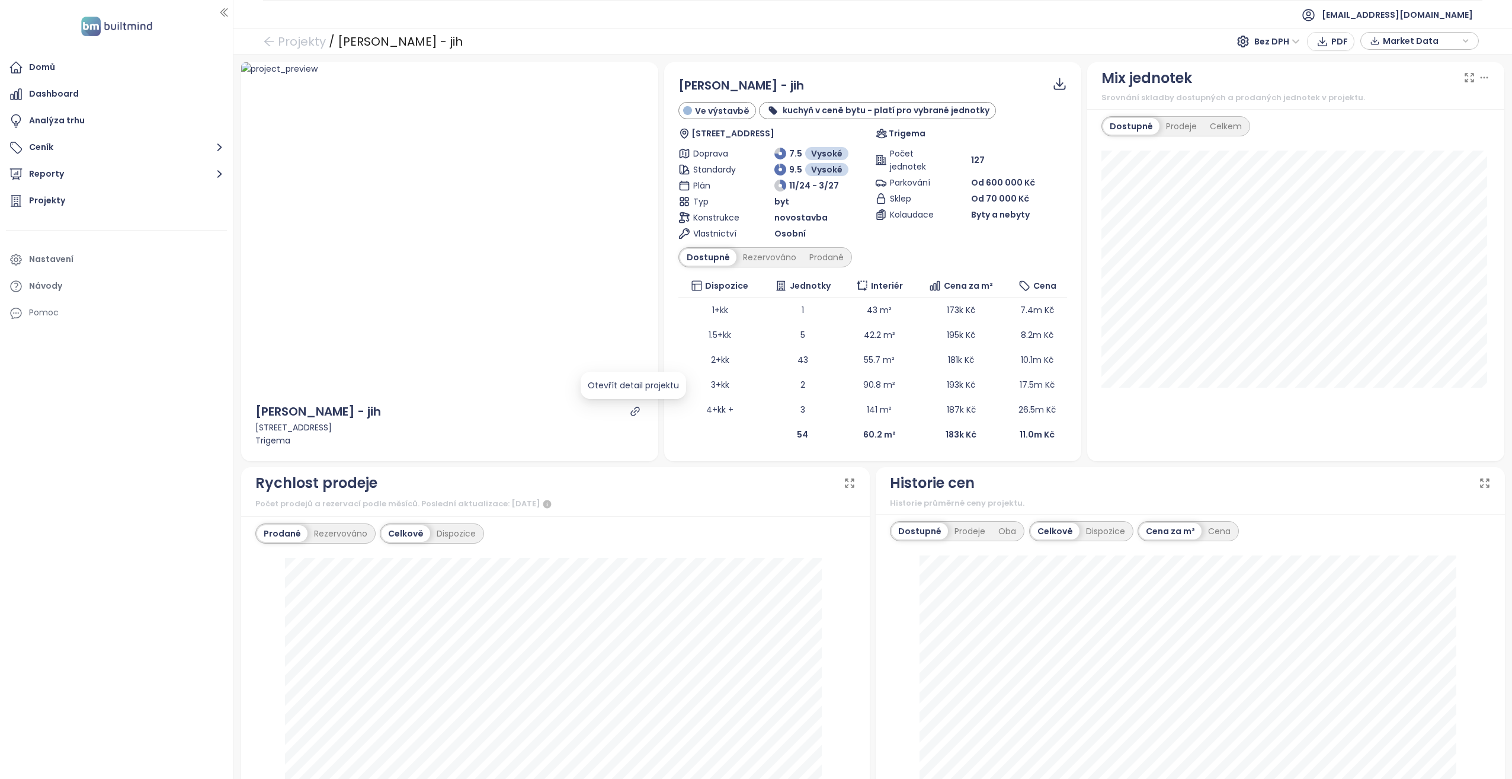
click at [633, 414] on icon "link" at bounding box center [635, 411] width 9 height 9
click at [1168, 122] on div "Prodeje" at bounding box center [1182, 126] width 44 height 17
click at [1217, 131] on div "Celkem" at bounding box center [1226, 126] width 45 height 17
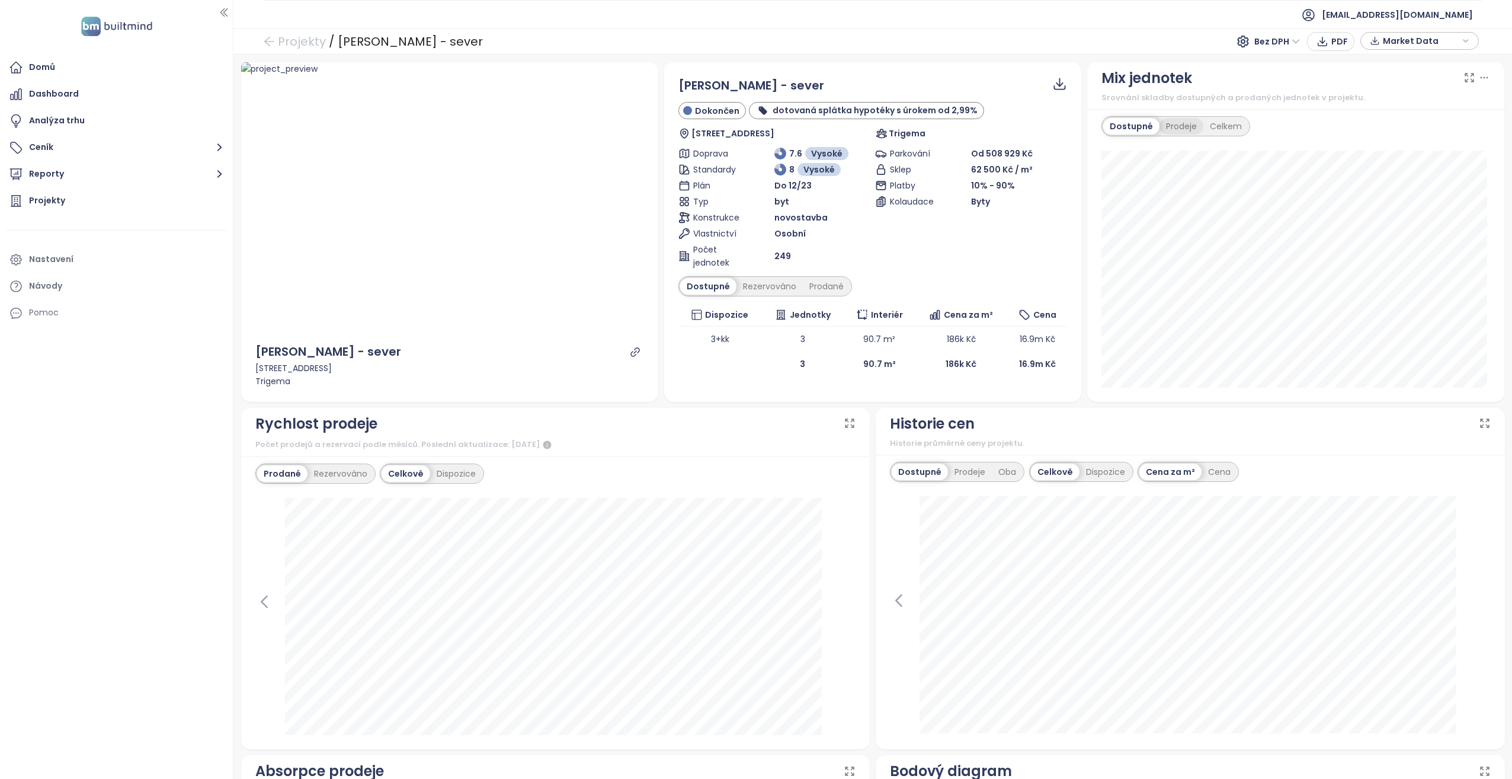
click at [1185, 126] on div "Prodeje" at bounding box center [1182, 126] width 44 height 17
click at [1211, 130] on div "Celkem" at bounding box center [1226, 126] width 45 height 17
drag, startPoint x: 1211, startPoint y: 130, endPoint x: 1169, endPoint y: 126, distance: 42.3
click at [1169, 126] on div "Prodeje" at bounding box center [1180, 126] width 47 height 17
click at [1206, 132] on div "Celkem" at bounding box center [1226, 126] width 45 height 17
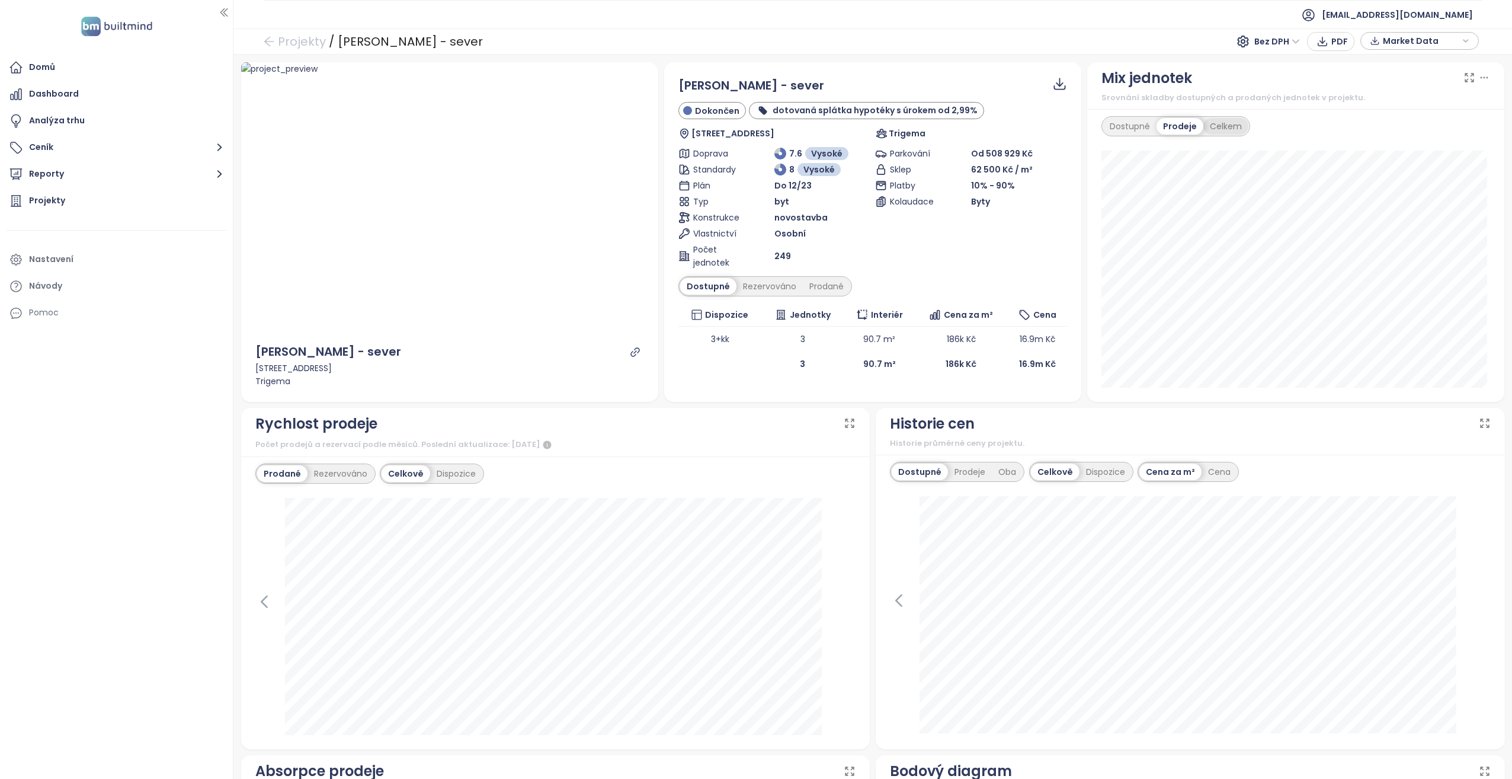
drag, startPoint x: 1206, startPoint y: 132, endPoint x: 1215, endPoint y: 129, distance: 9.9
click at [1215, 129] on div "Celkem" at bounding box center [1226, 126] width 45 height 17
click at [1159, 130] on div "Prodeje" at bounding box center [1179, 126] width 44 height 17
click at [1213, 129] on div "Celkem" at bounding box center [1226, 126] width 45 height 17
click at [1120, 133] on div "Dostupné" at bounding box center [1129, 126] width 53 height 17
